Goal: Task Accomplishment & Management: Manage account settings

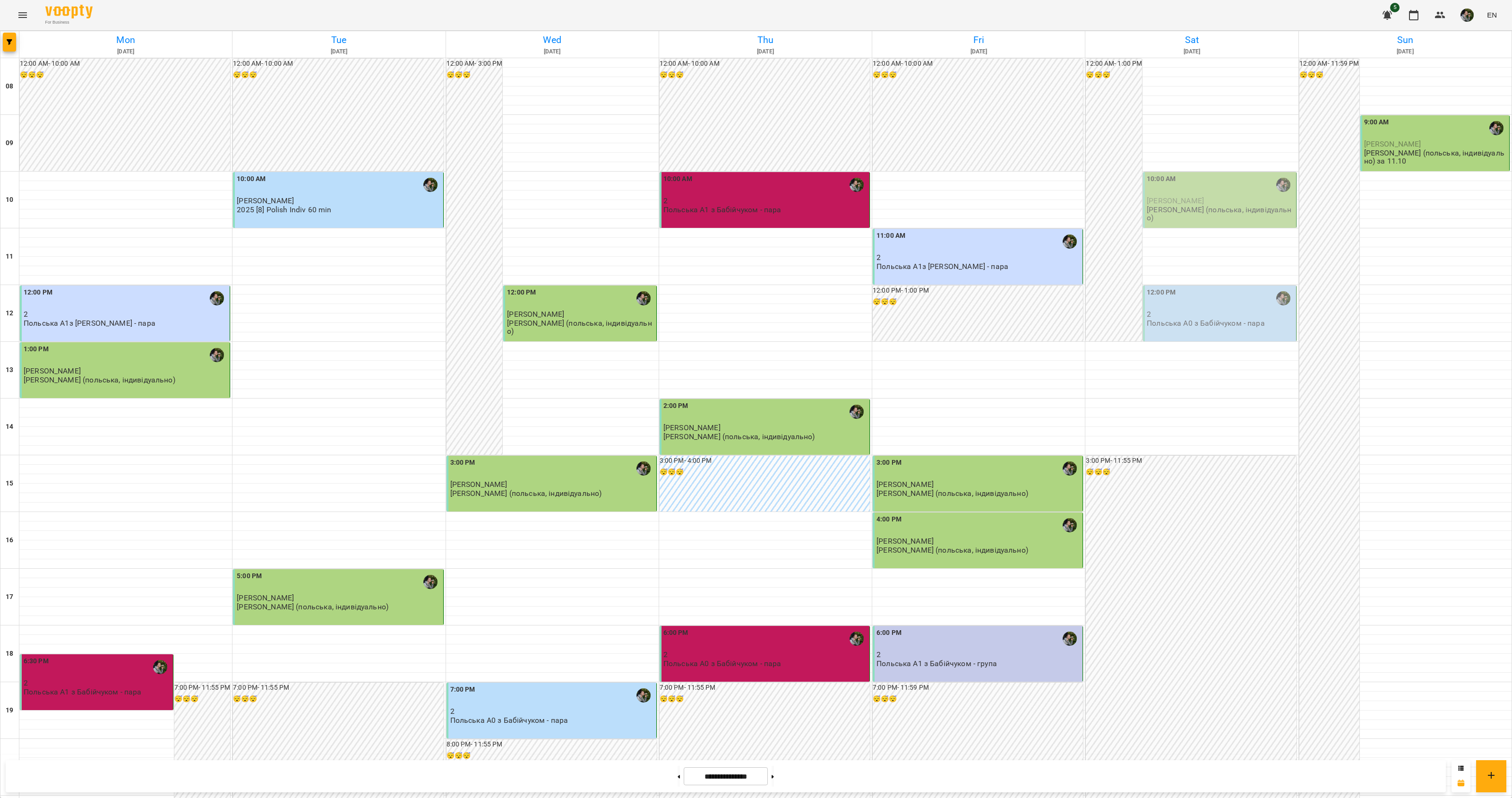
click at [1221, 195] on div "10:00 AM" at bounding box center [1221, 185] width 148 height 22
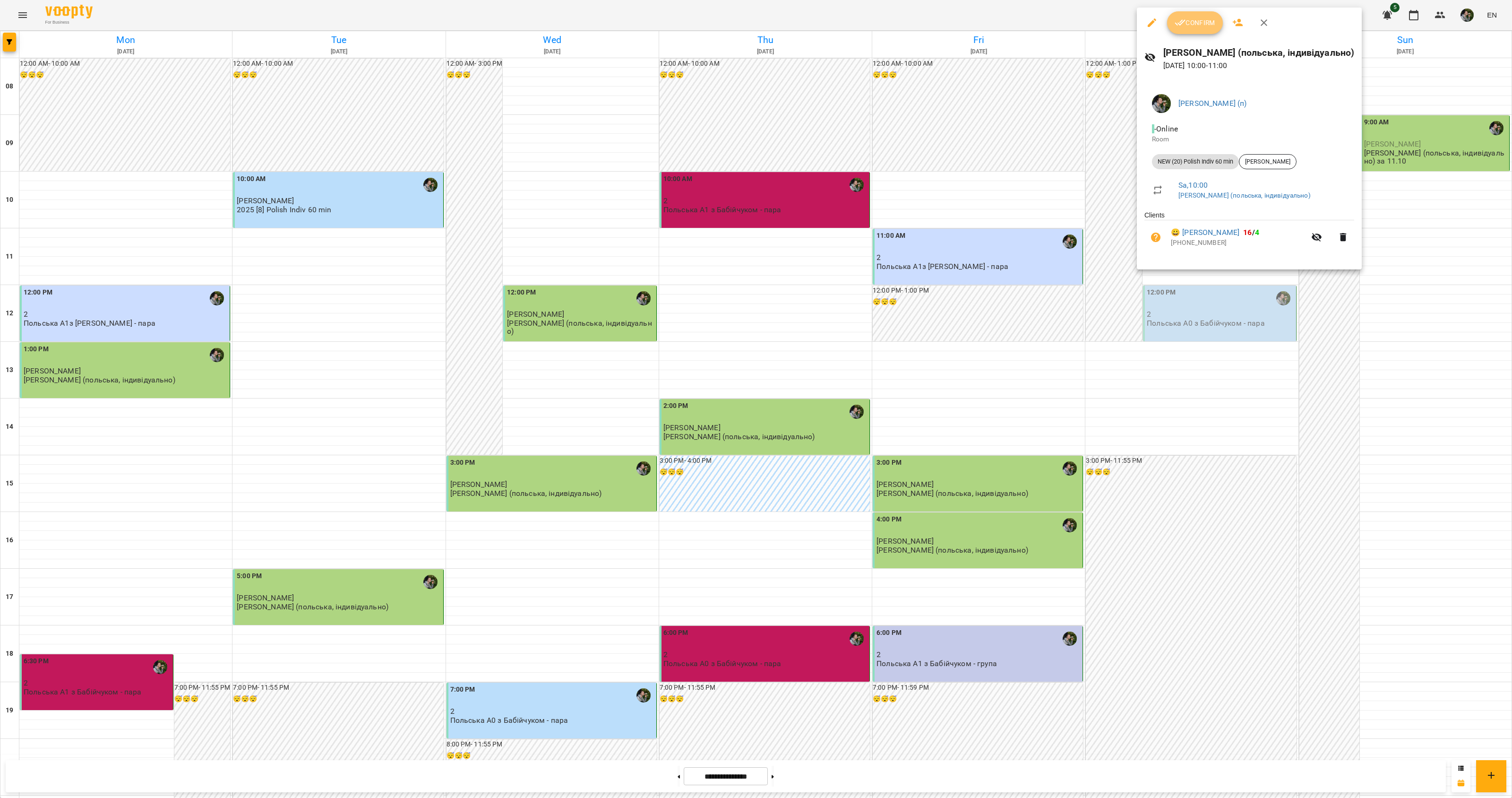
click at [1192, 23] on span "Confirm" at bounding box center [1195, 22] width 41 height 11
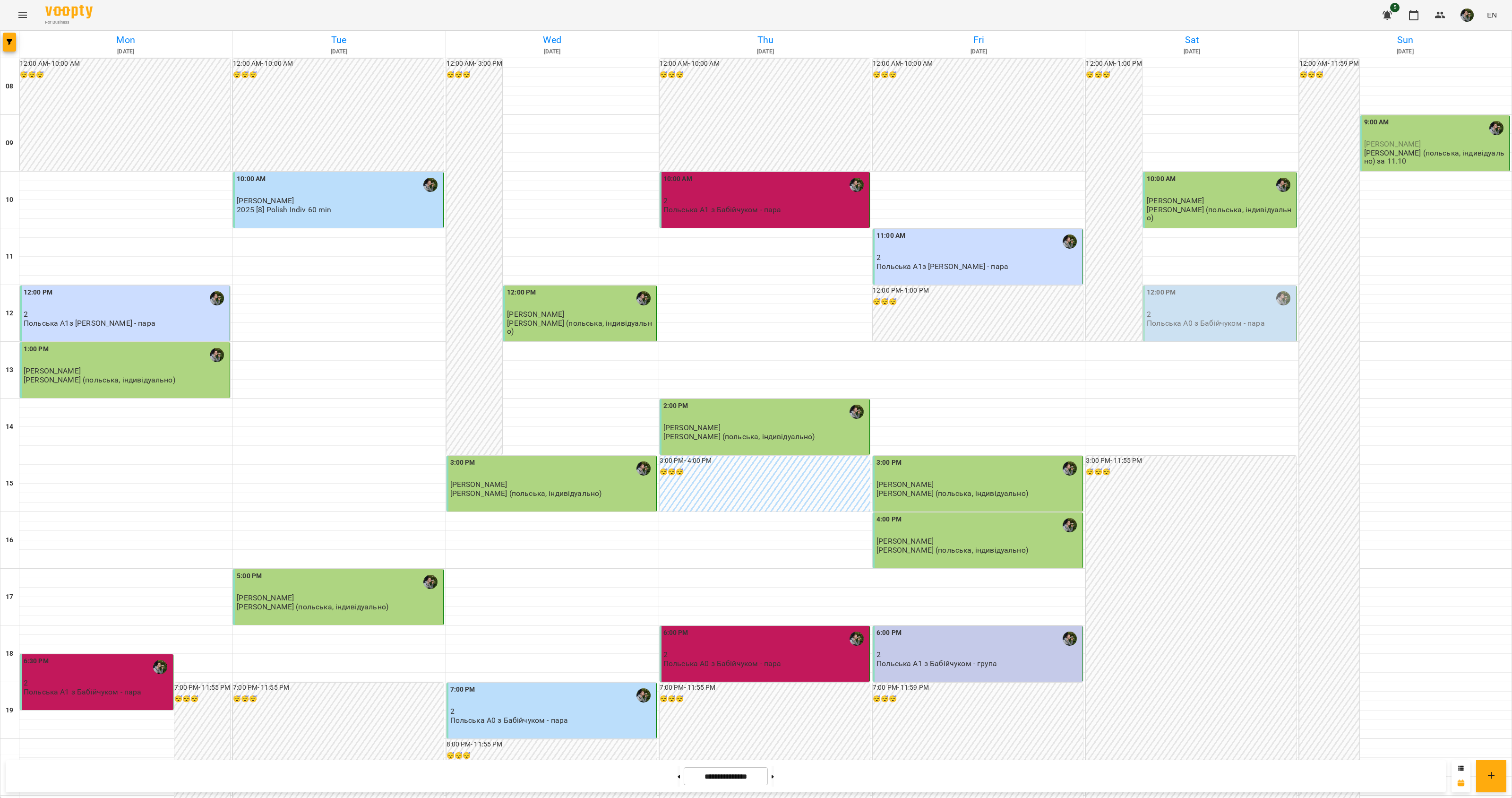
click at [1185, 317] on p "2" at bounding box center [1221, 314] width 148 height 8
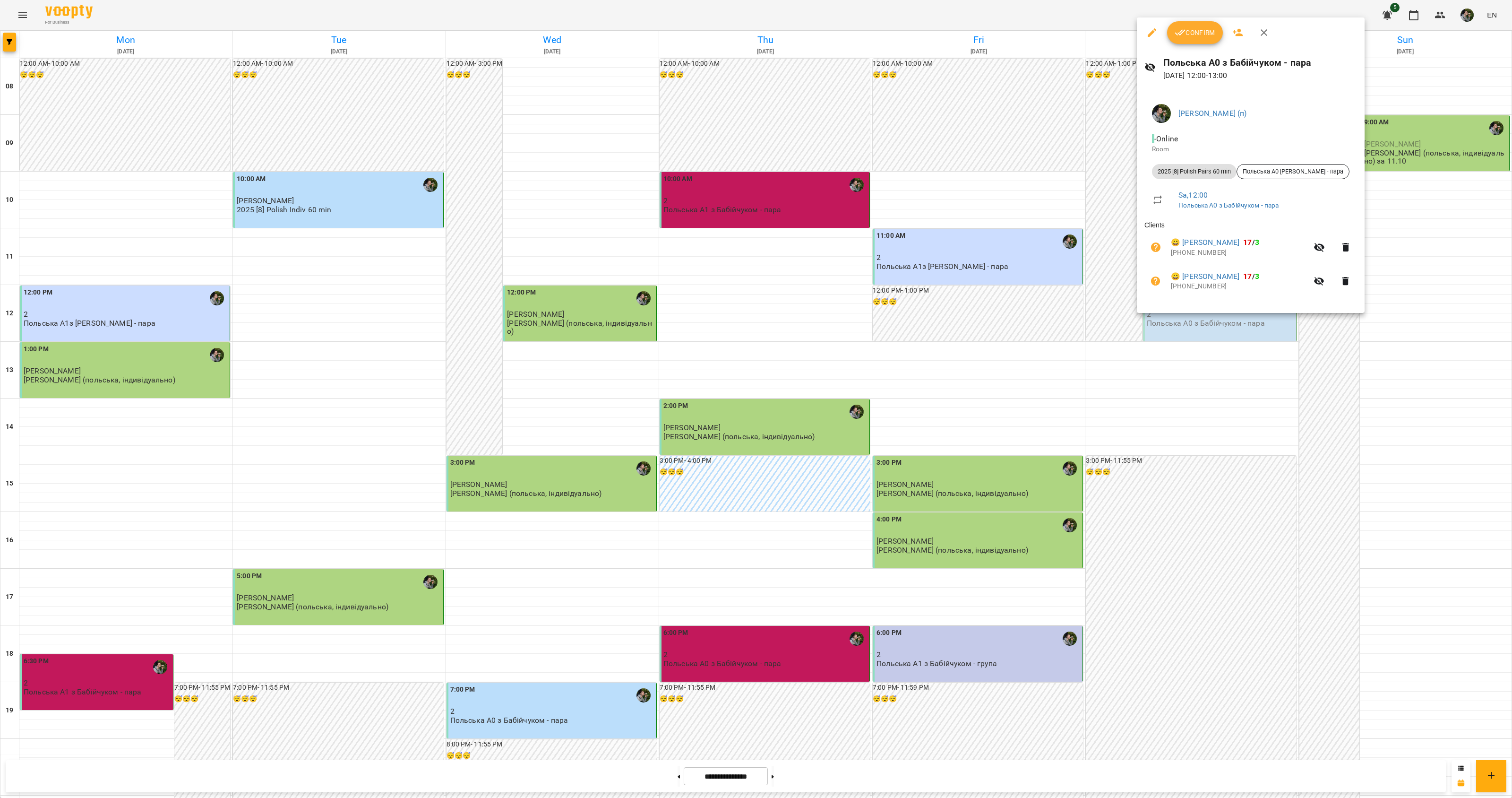
click at [1193, 36] on span "Confirm" at bounding box center [1195, 32] width 41 height 11
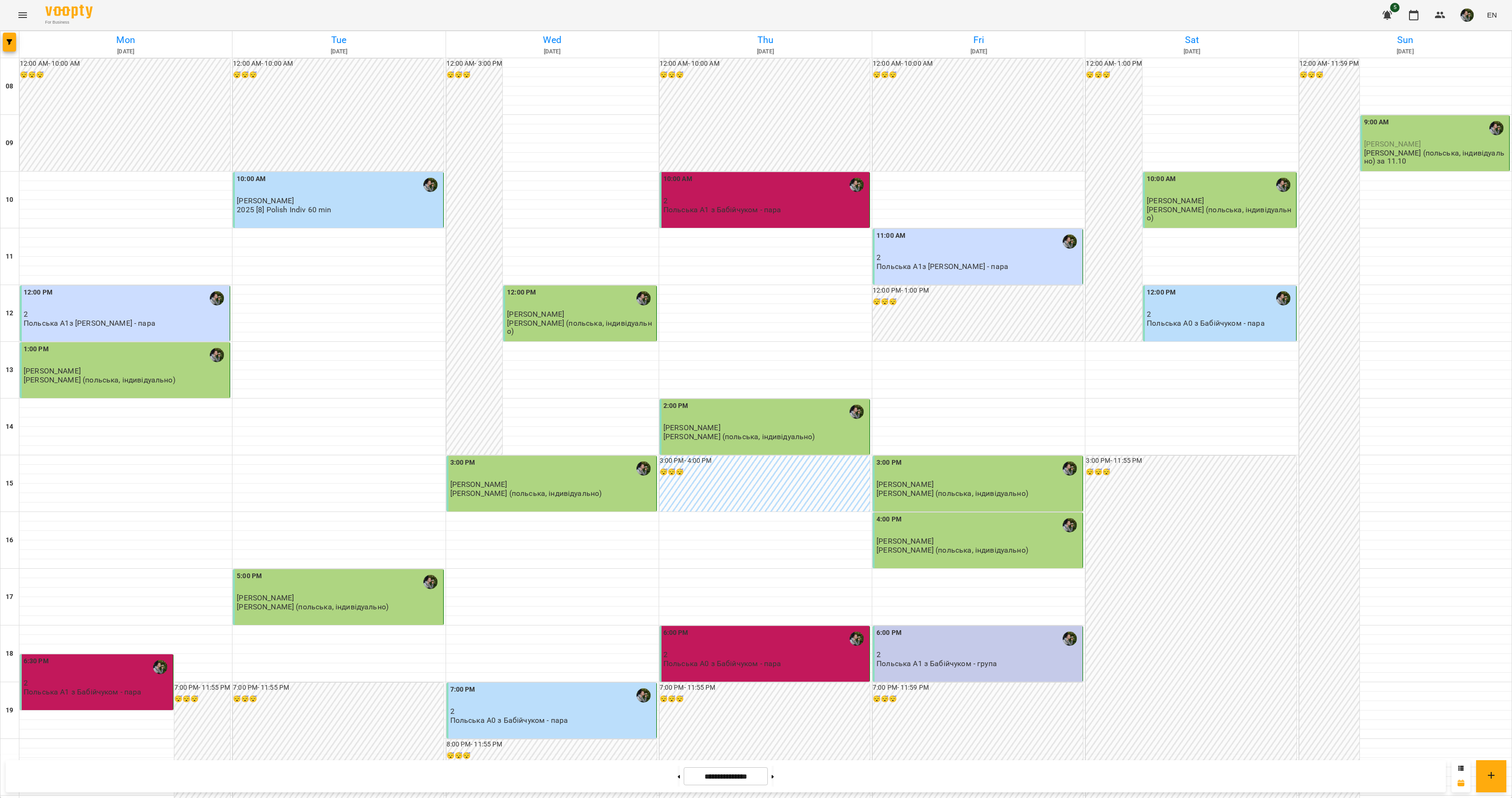
click at [1430, 150] on p "[PERSON_NAME] (польська, індивідуально) за 11.10" at bounding box center [1436, 156] width 144 height 16
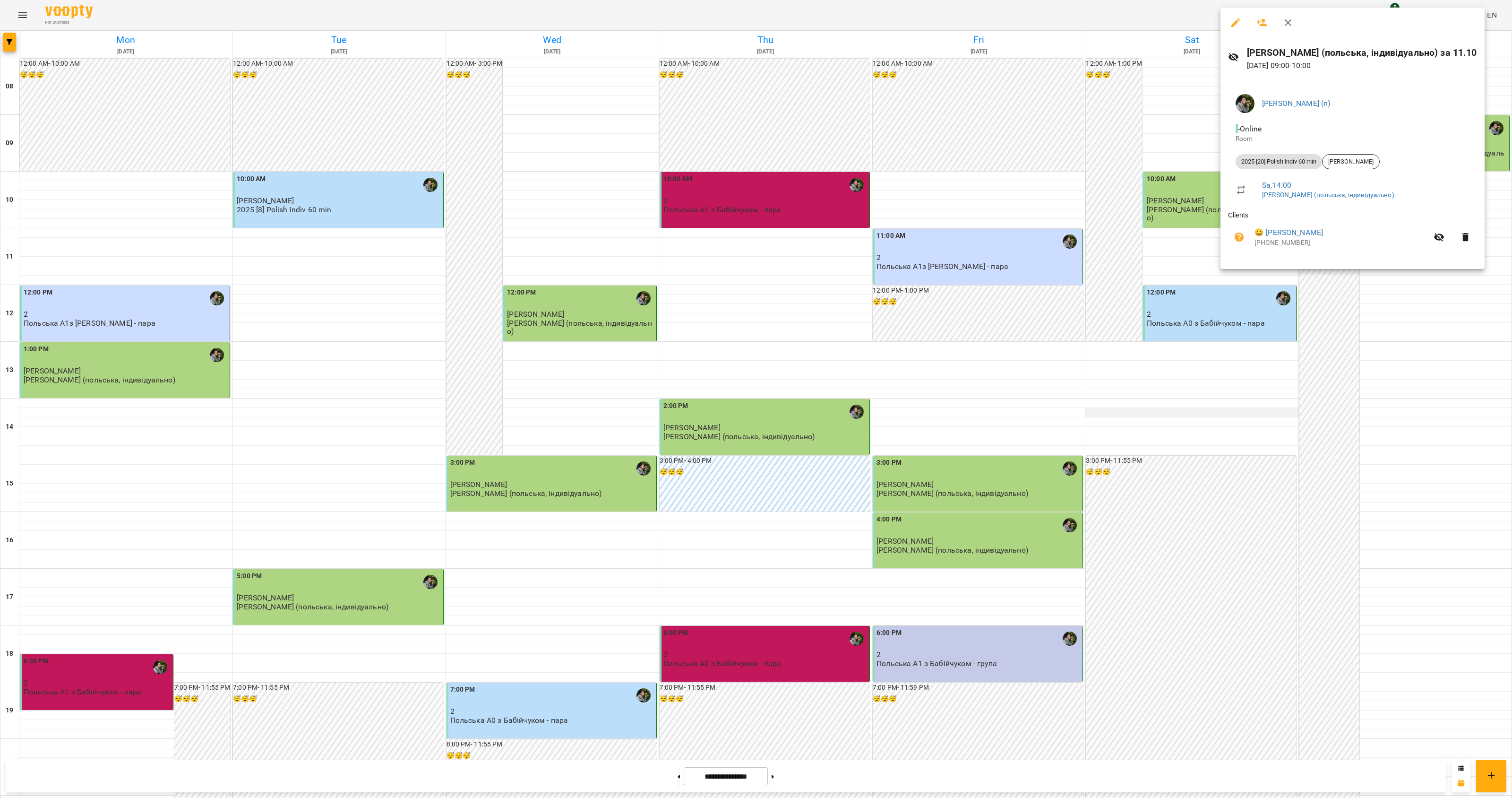
click at [1257, 408] on div at bounding box center [756, 399] width 1512 height 798
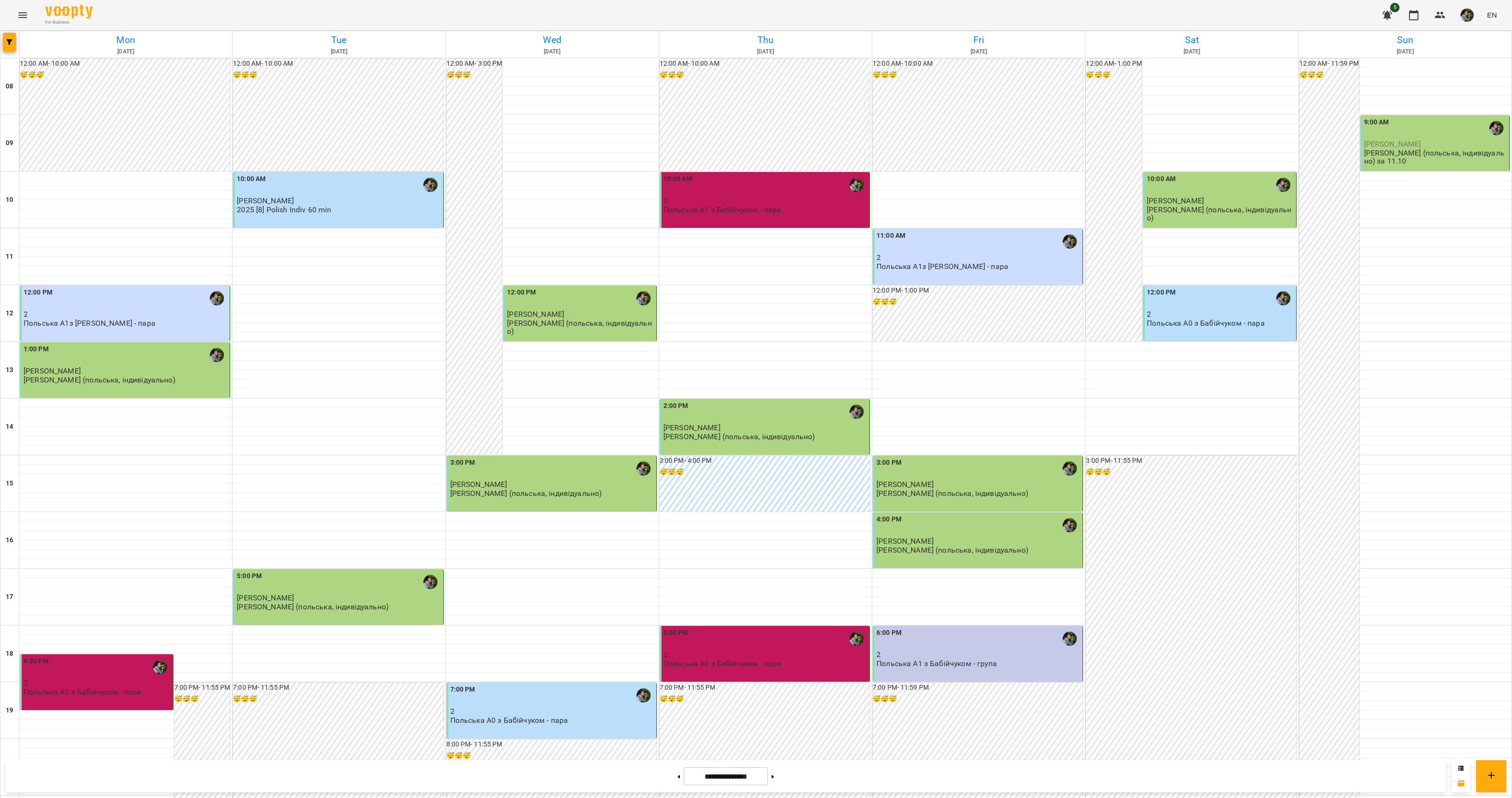
scroll to position [154, 0]
click at [774, 772] on button at bounding box center [772, 776] width 3 height 20
type input "**********"
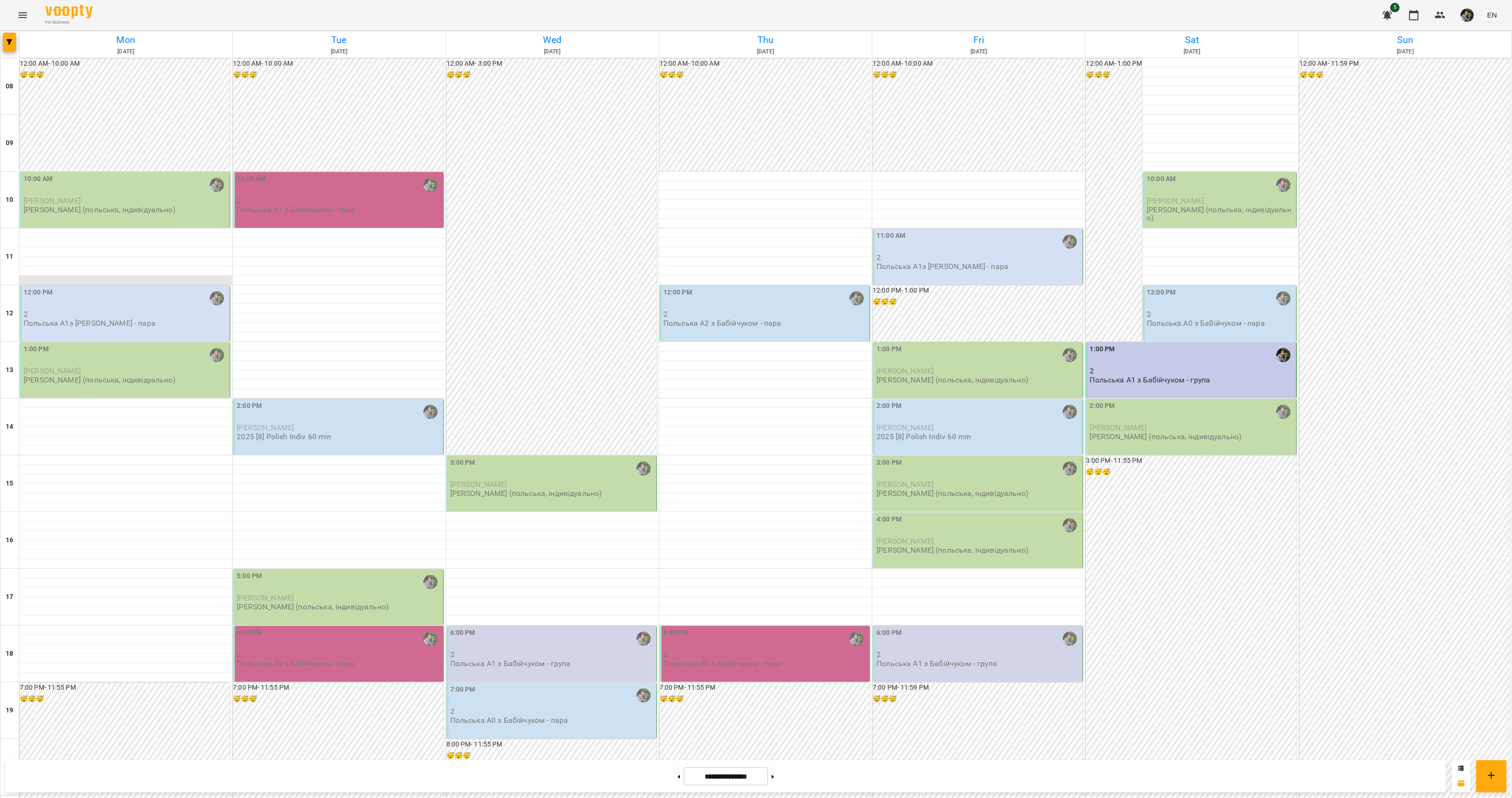
scroll to position [0, 0]
click at [146, 206] on p "[PERSON_NAME] (польська, індивідуально)" at bounding box center [99, 209] width 152 height 8
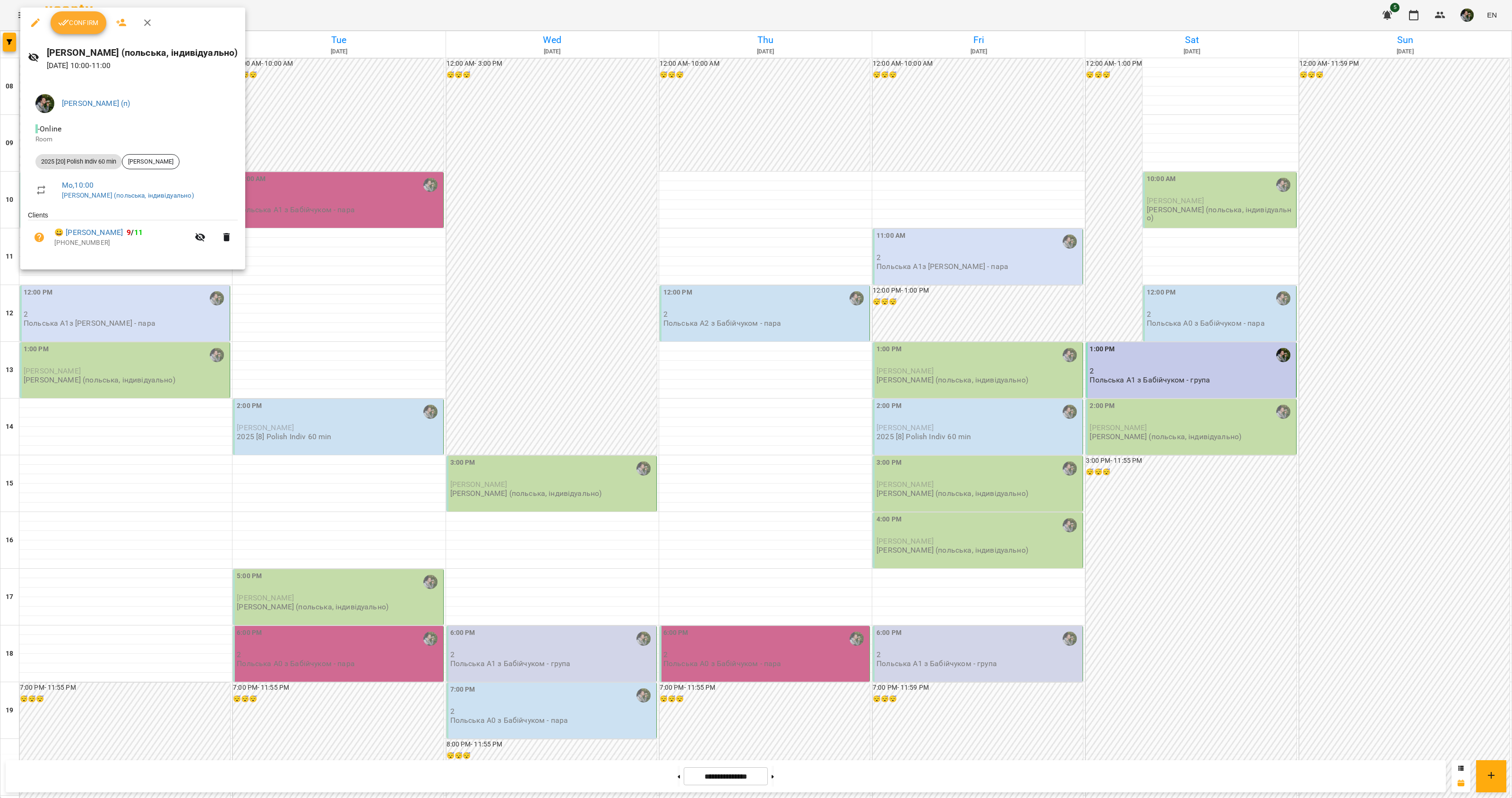
click at [116, 332] on div at bounding box center [756, 399] width 1512 height 798
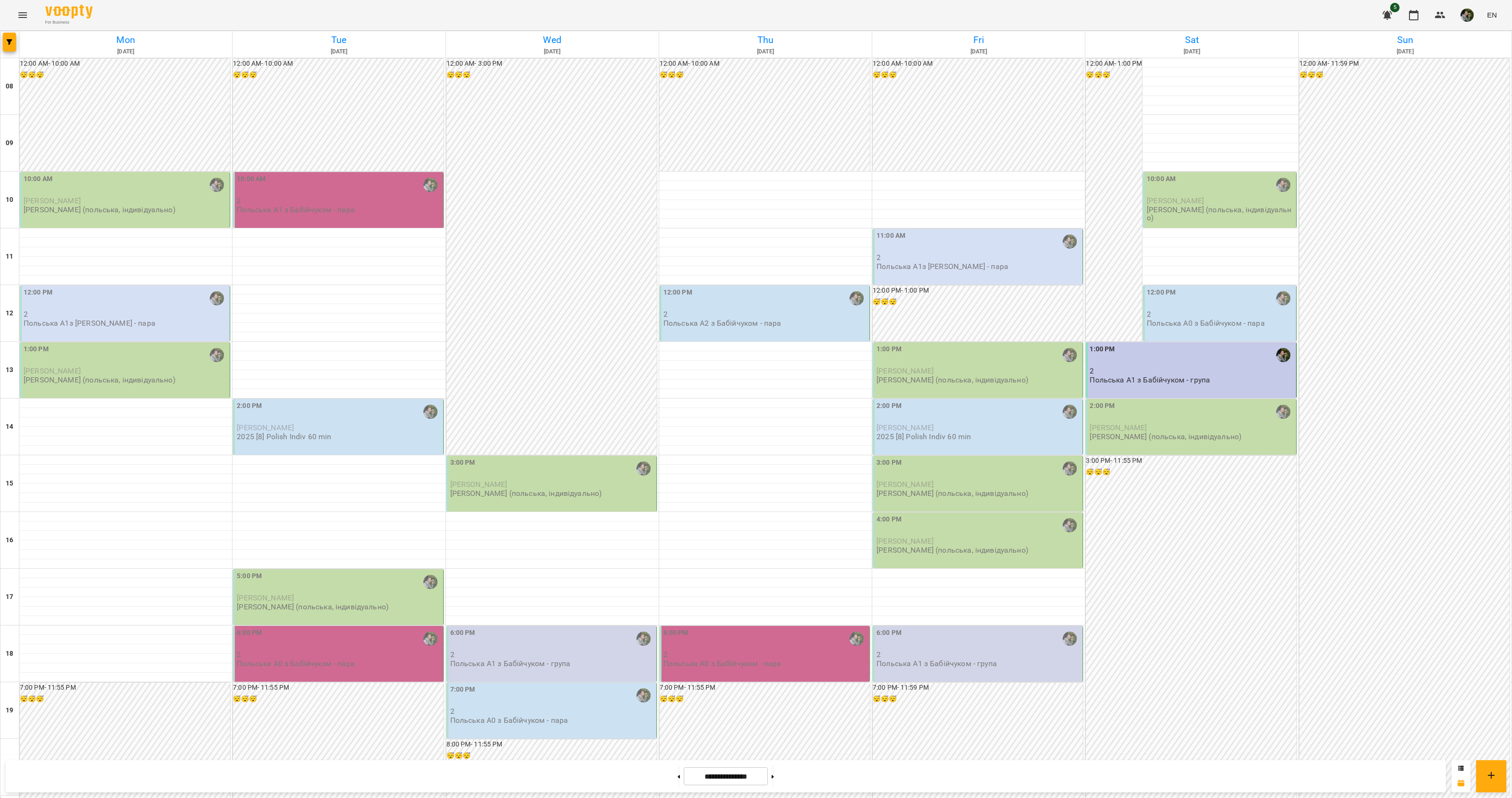
click at [107, 324] on p "Польська А1з [PERSON_NAME] - пара" at bounding box center [89, 322] width 132 height 8
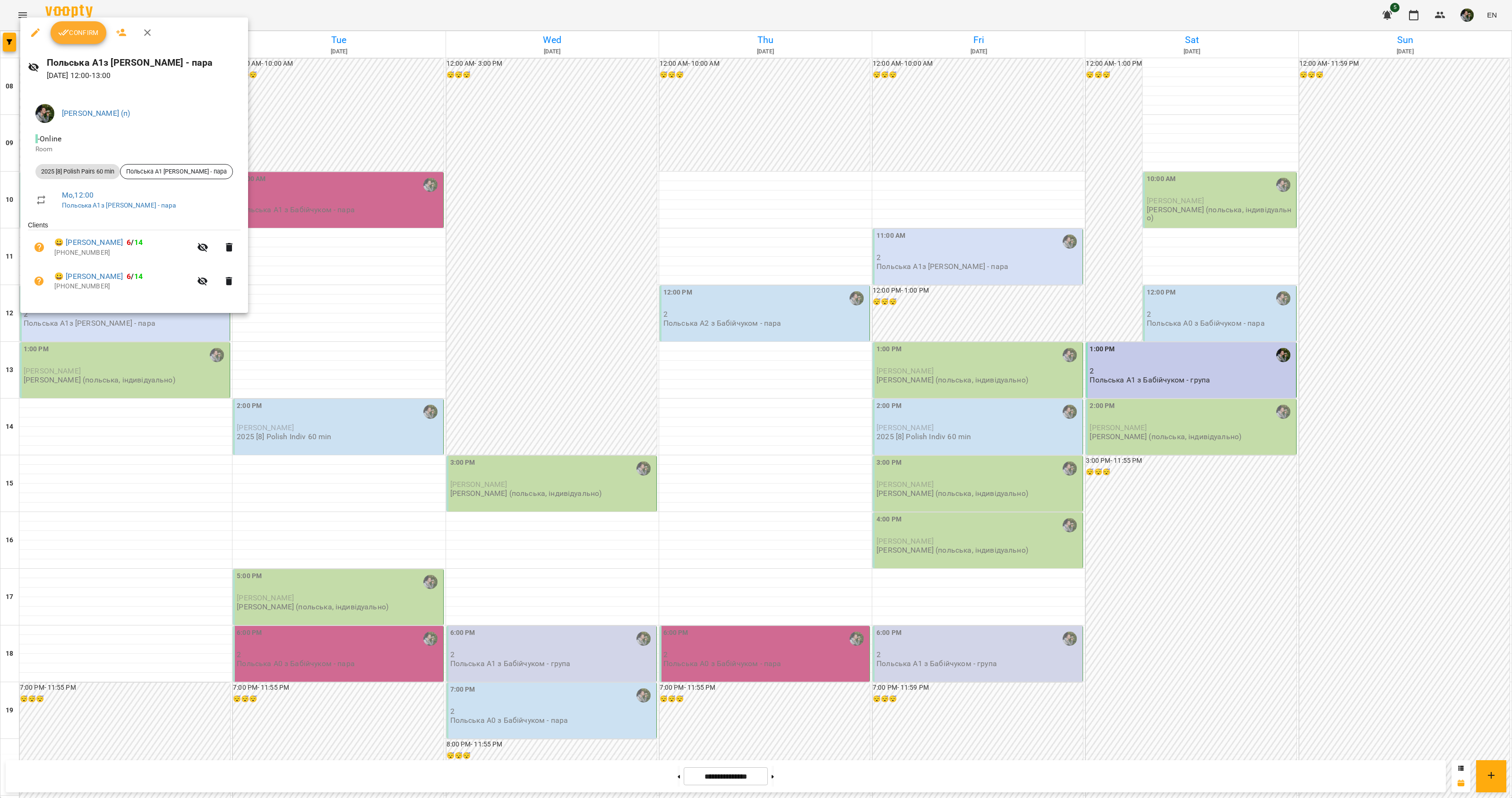
drag, startPoint x: 96, startPoint y: 369, endPoint x: 93, endPoint y: 375, distance: 6.7
click at [96, 370] on div at bounding box center [756, 399] width 1512 height 798
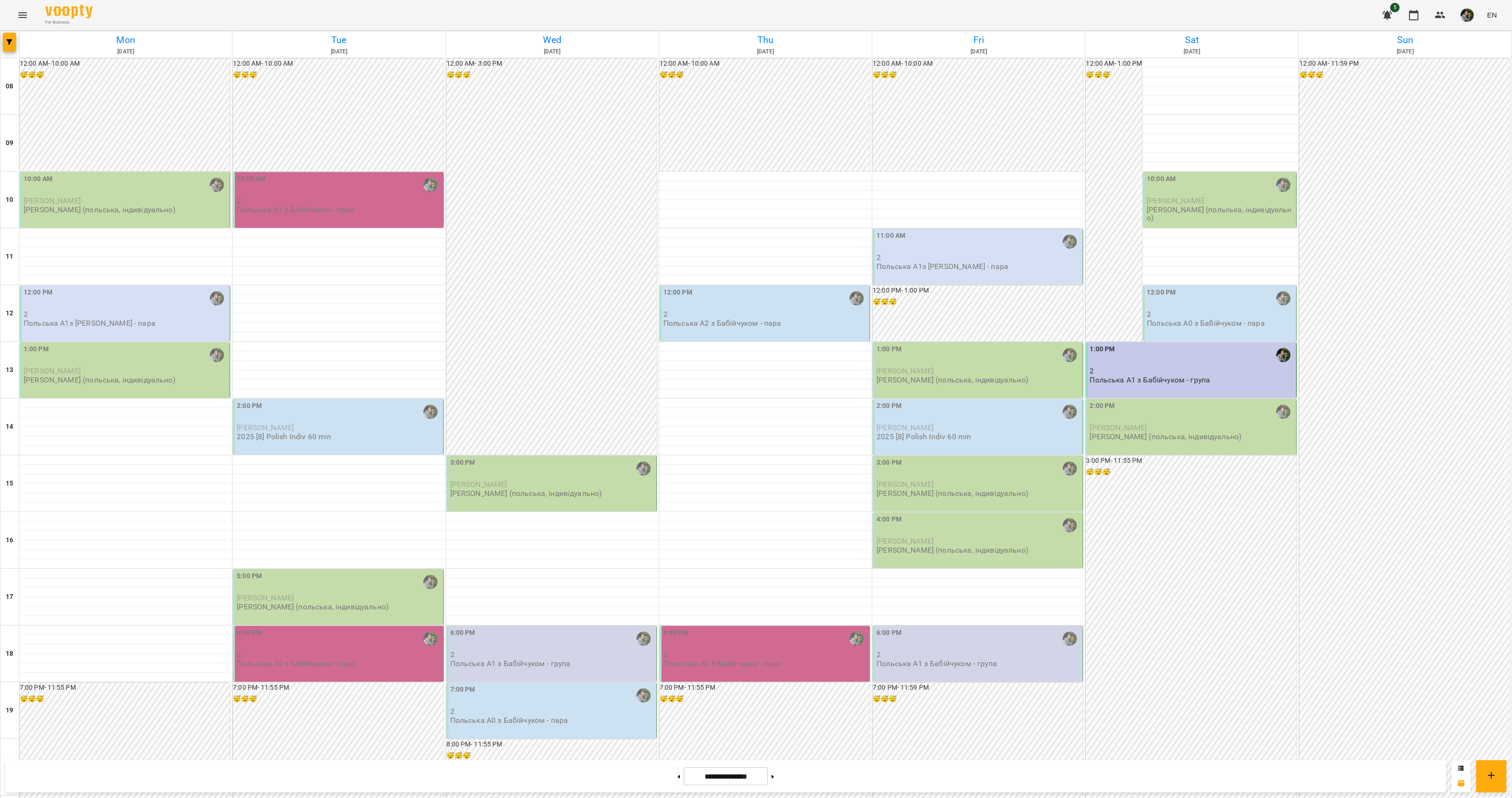
click at [91, 378] on p "[PERSON_NAME] (польська, індивідуально)" at bounding box center [99, 379] width 152 height 8
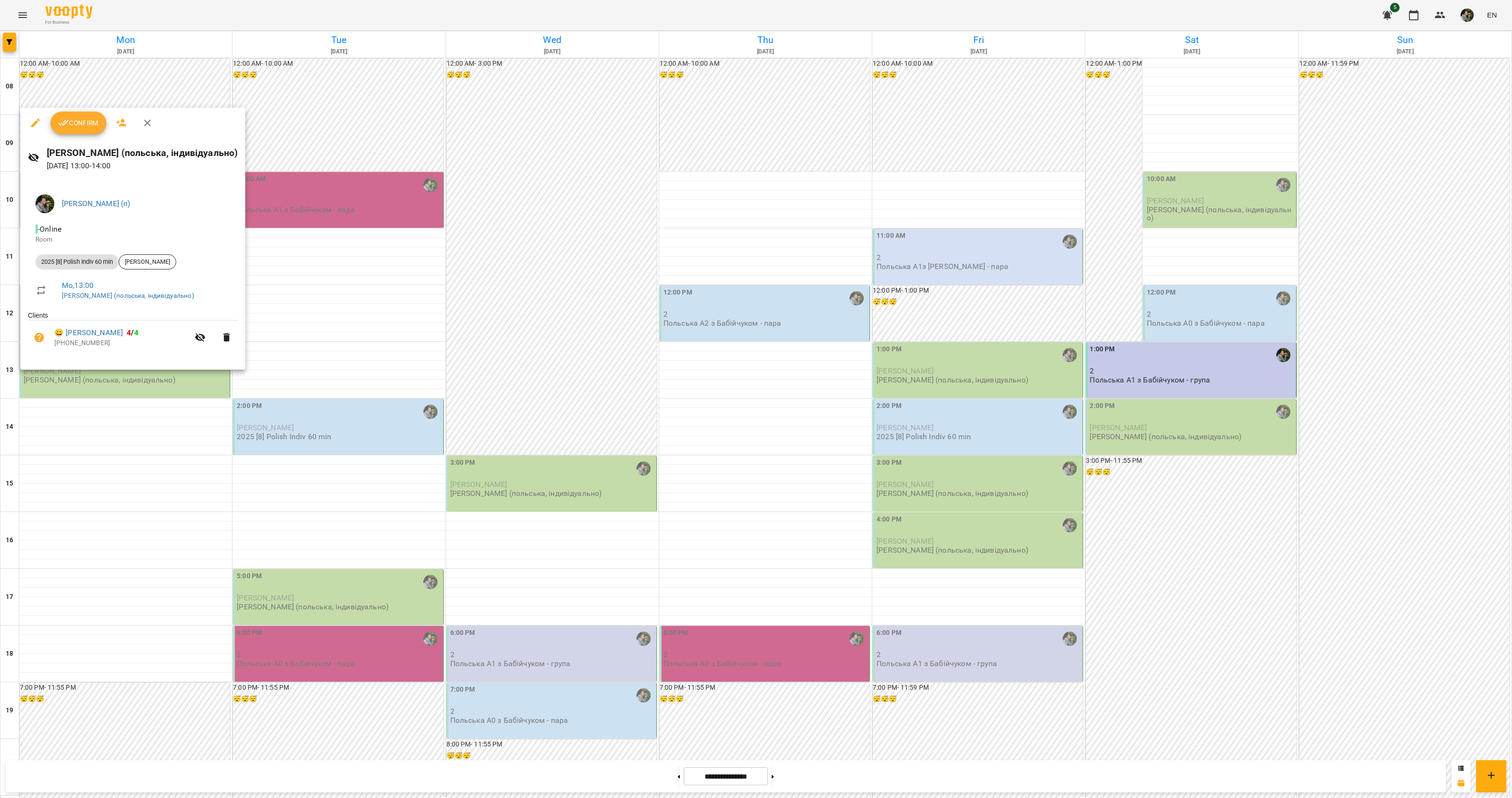
click at [91, 409] on div at bounding box center [756, 399] width 1512 height 798
